Goal: Find specific page/section: Find specific page/section

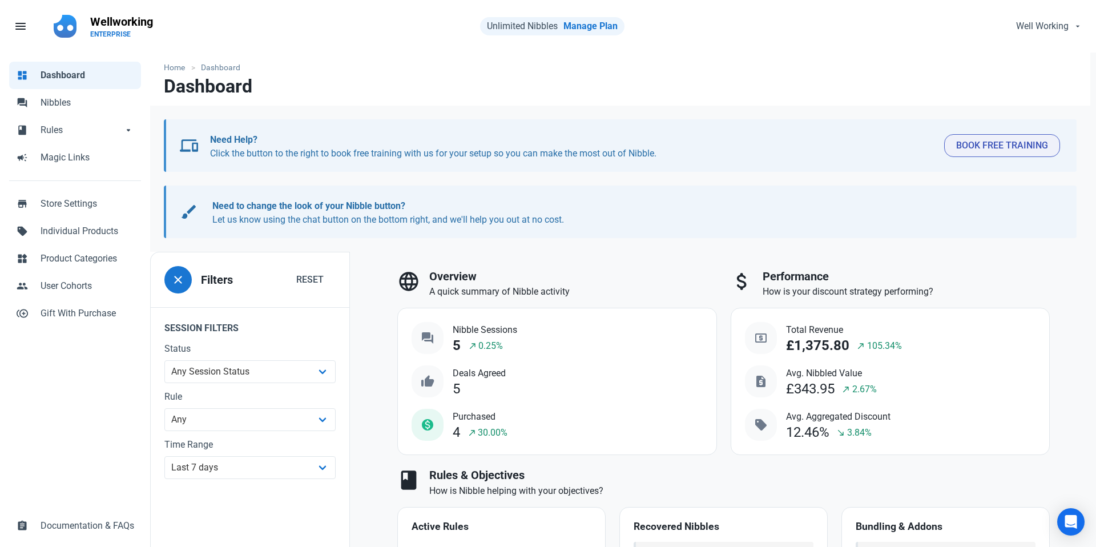
select select "7d"
click at [74, 109] on span "Nibbles" at bounding box center [88, 103] width 94 height 14
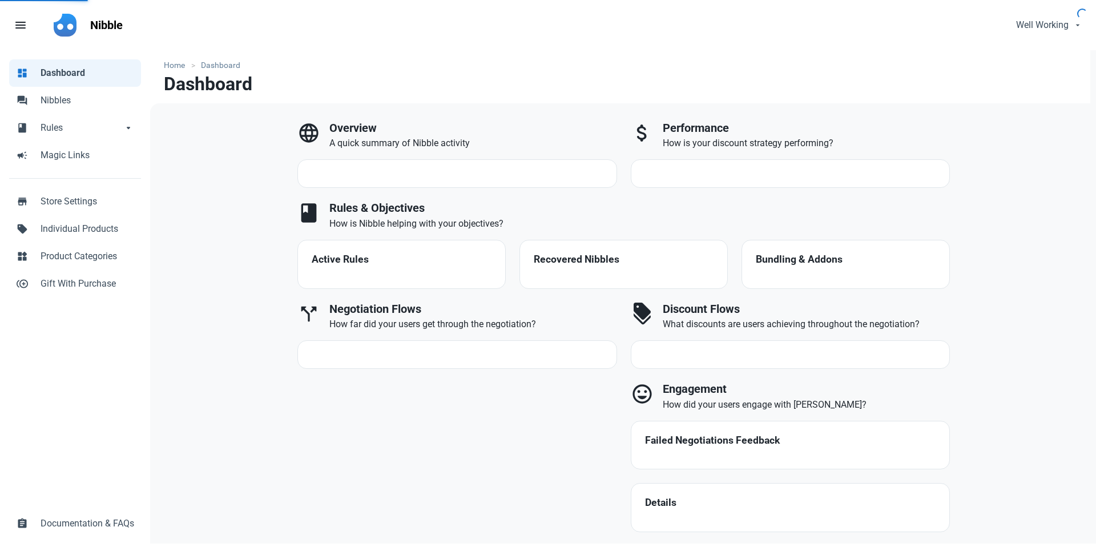
select select "7d"
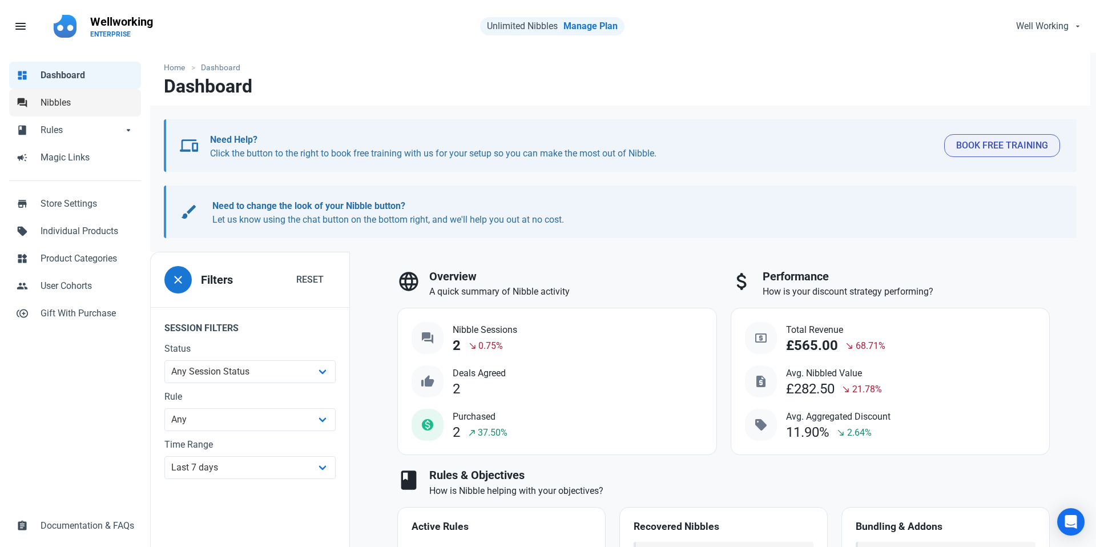
click at [61, 105] on span "Nibbles" at bounding box center [88, 103] width 94 height 14
